Goal: Information Seeking & Learning: Find specific fact

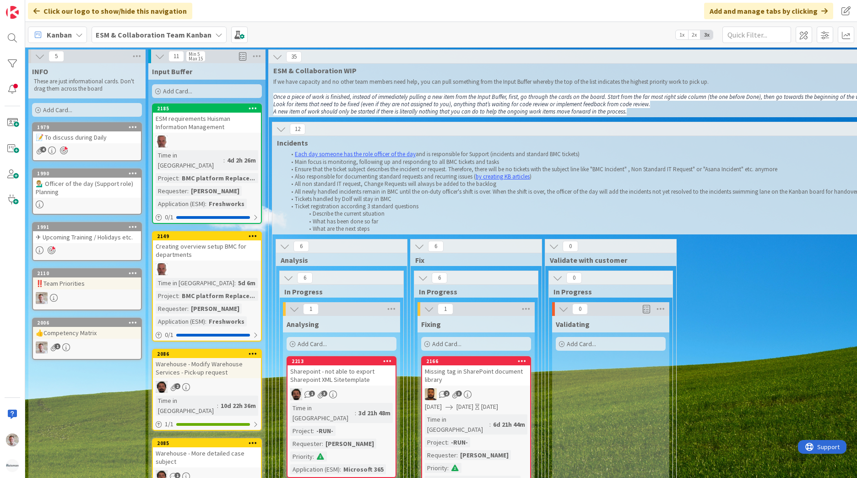
click at [90, 241] on div "✈ Upcoming Training / Holidays etc." at bounding box center [87, 237] width 108 height 12
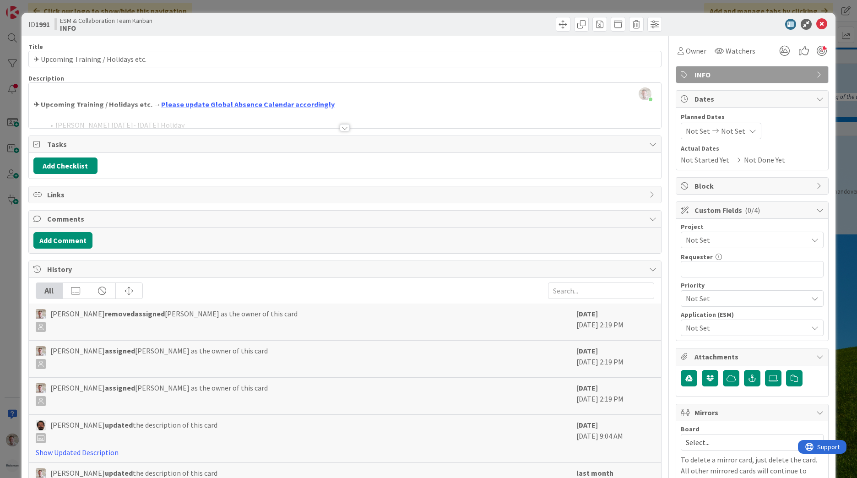
click at [340, 129] on div at bounding box center [345, 127] width 10 height 7
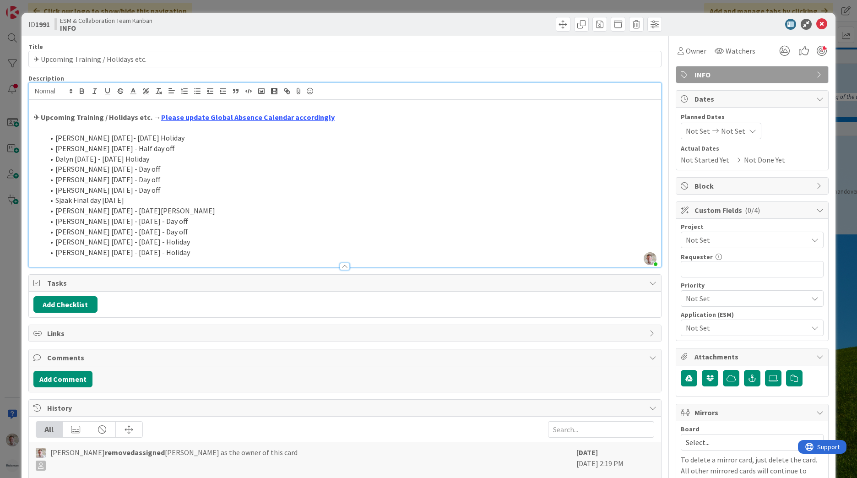
click at [165, 192] on li "[PERSON_NAME] [DATE] - Day off" at bounding box center [350, 190] width 612 height 11
click at [181, 192] on li "[PERSON_NAME] [DATE] - Day off" at bounding box center [350, 190] width 612 height 11
click at [178, 198] on li "Sjaak Final day [DATE]" at bounding box center [350, 200] width 612 height 11
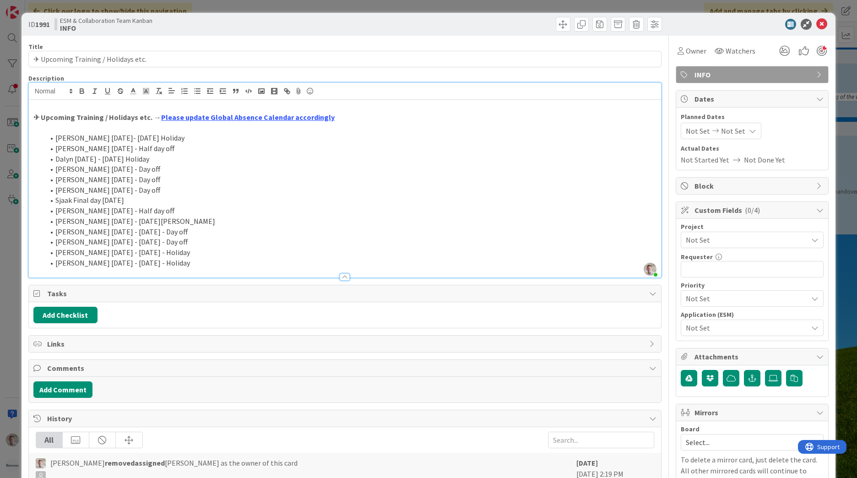
click at [223, 251] on li "[PERSON_NAME] [DATE] - [DATE] - Holiday" at bounding box center [350, 252] width 612 height 11
click at [816, 25] on icon at bounding box center [821, 24] width 11 height 11
